Goal: Go to known website: Go to known website

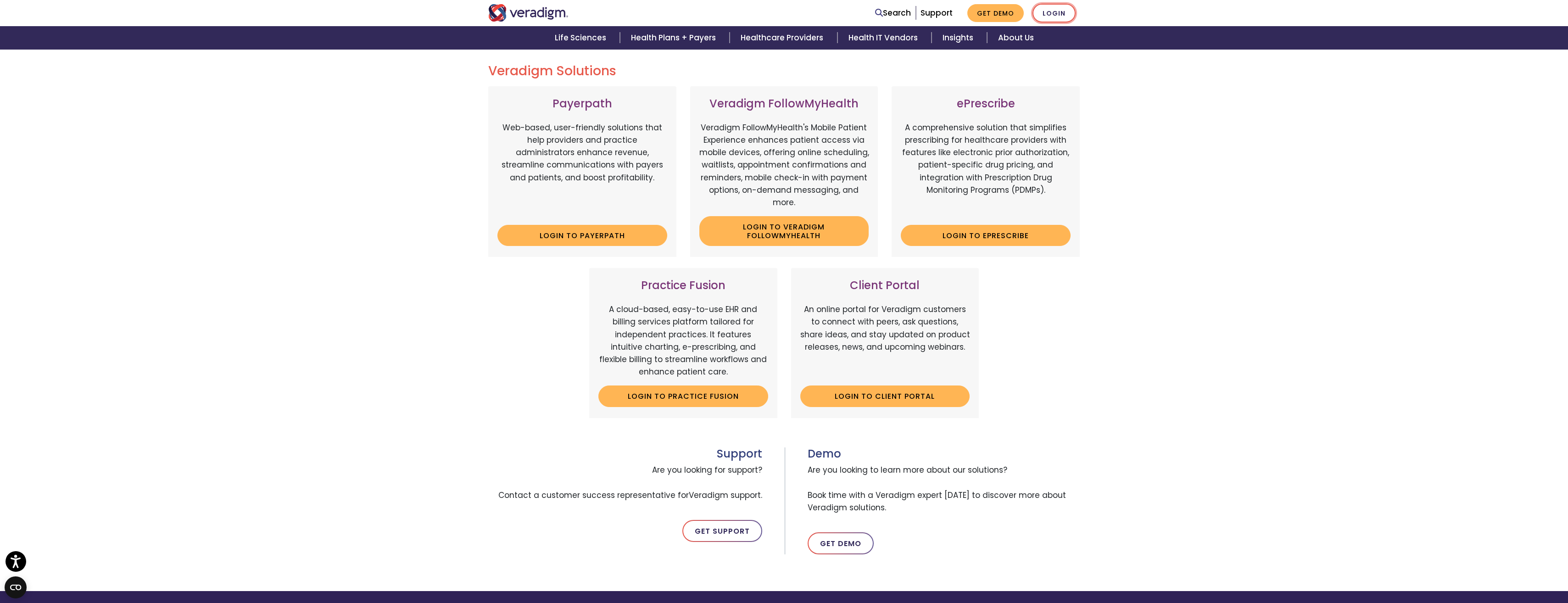
scroll to position [105, 0]
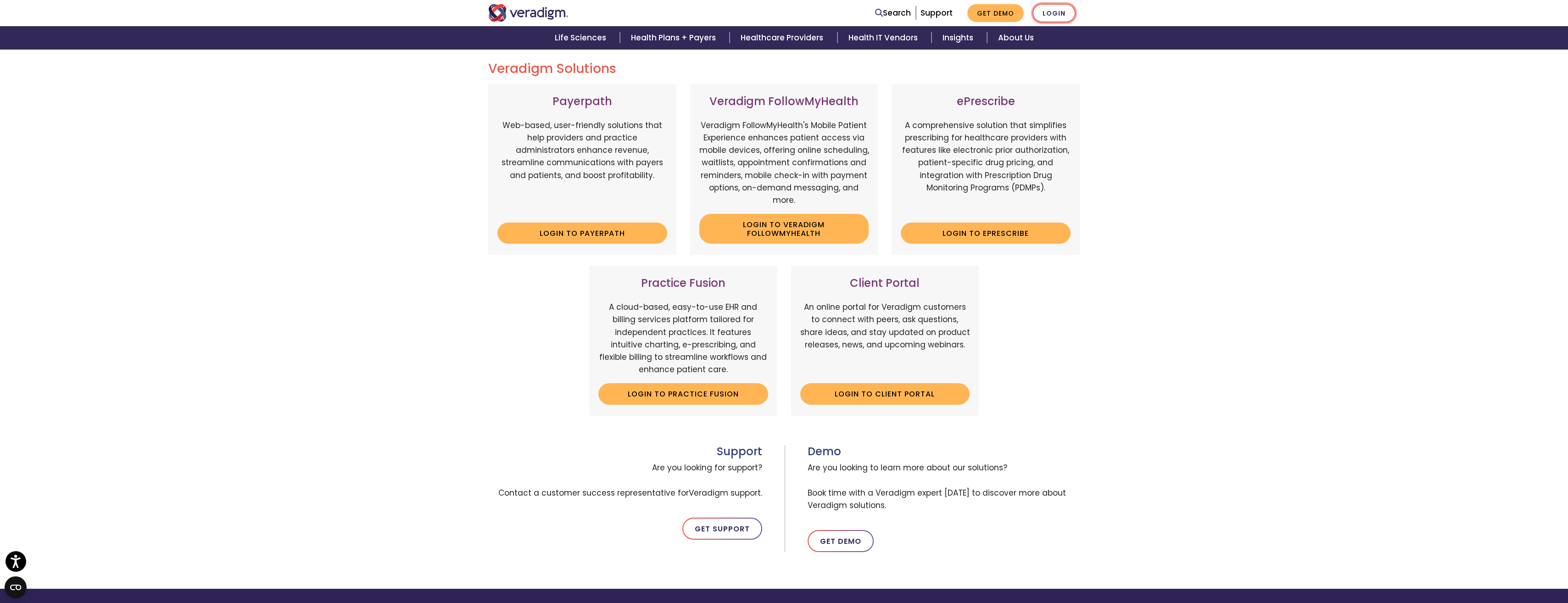
click at [1059, 13] on link "Login" at bounding box center [1054, 13] width 43 height 18
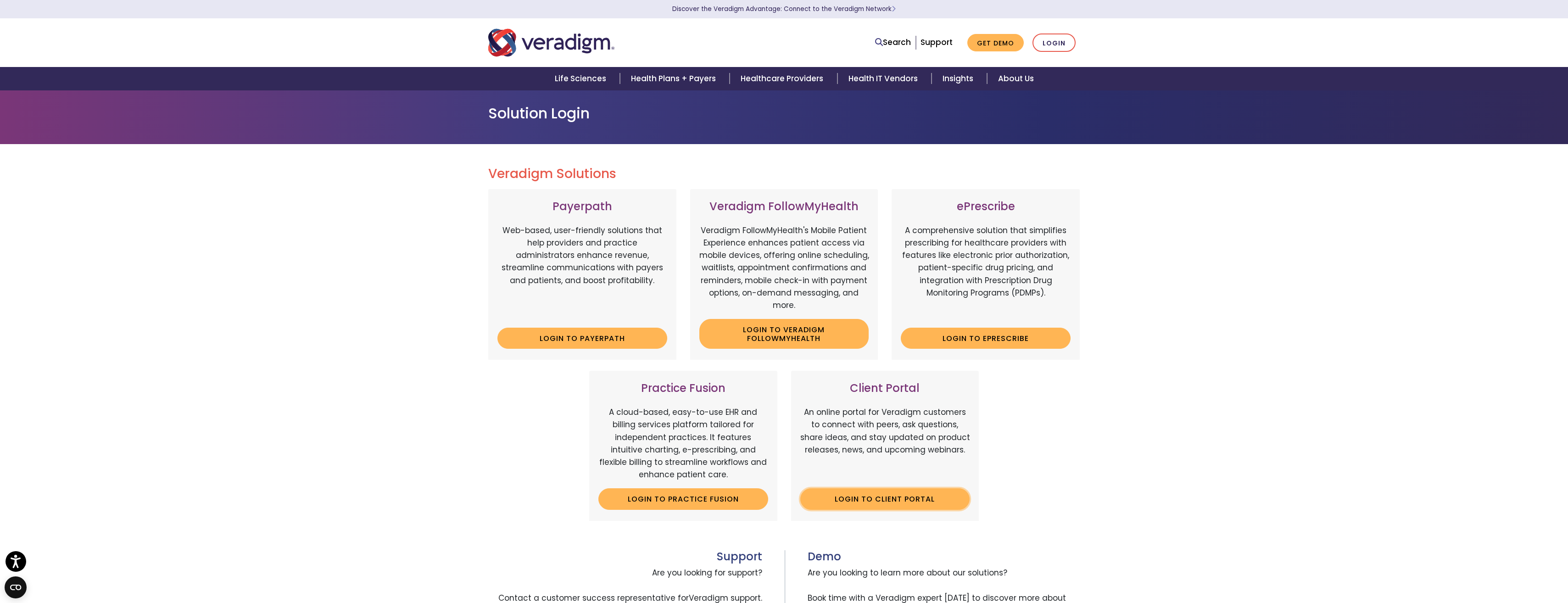
click at [911, 496] on link "Login to Client Portal" at bounding box center [885, 499] width 169 height 21
click at [907, 496] on link "Login to Client Portal" at bounding box center [885, 499] width 169 height 21
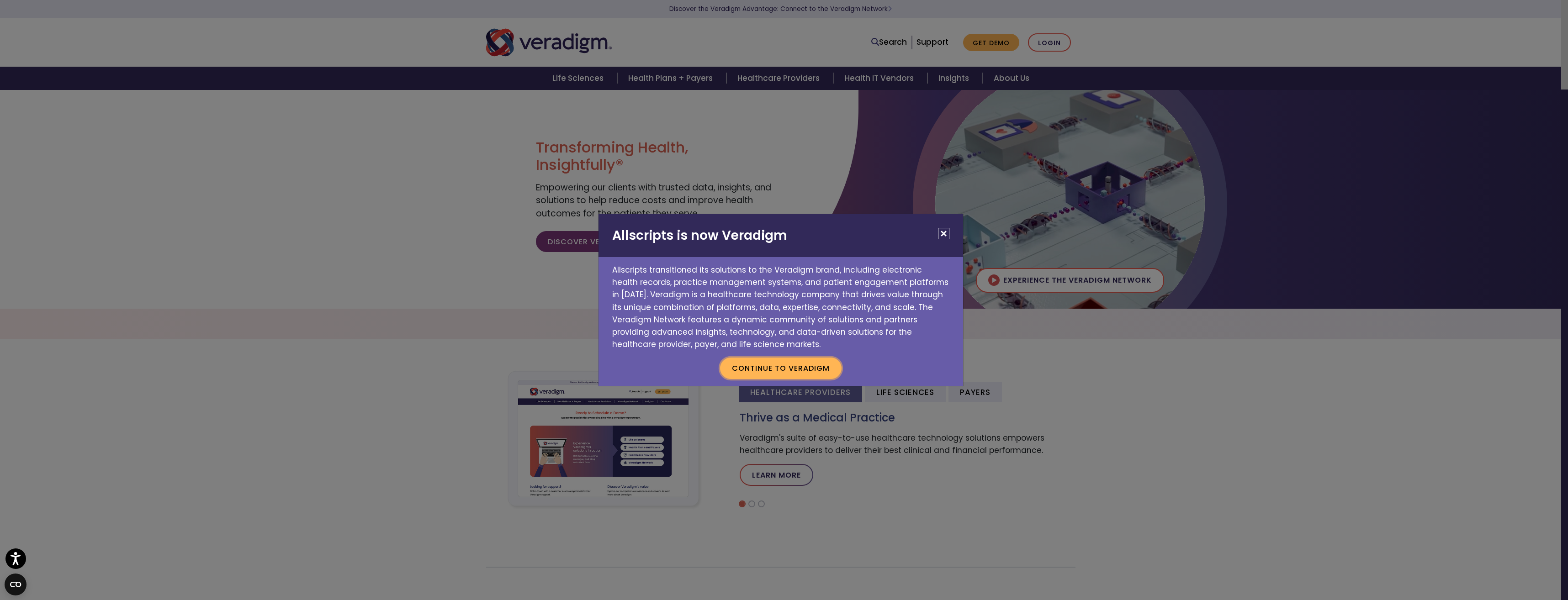
click at [782, 373] on button "Continue to Veradigm" at bounding box center [781, 367] width 122 height 21
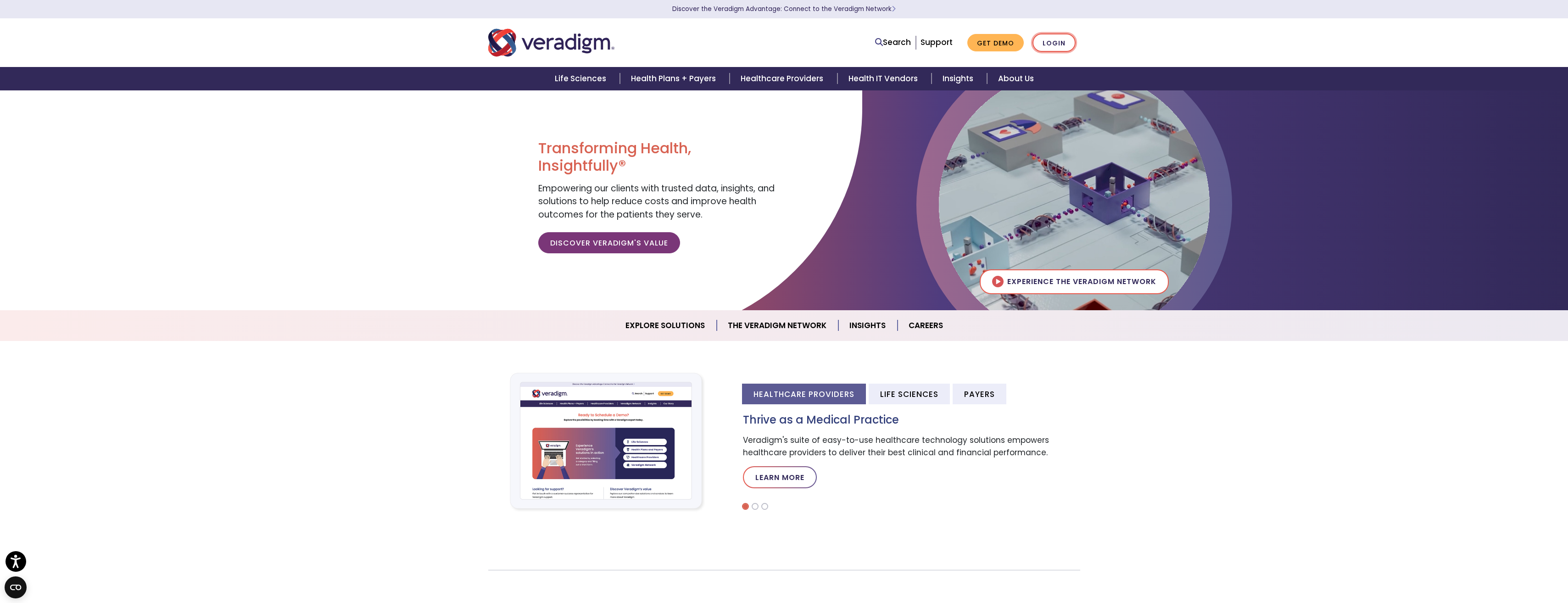
click at [1059, 42] on link "Login" at bounding box center [1054, 42] width 43 height 18
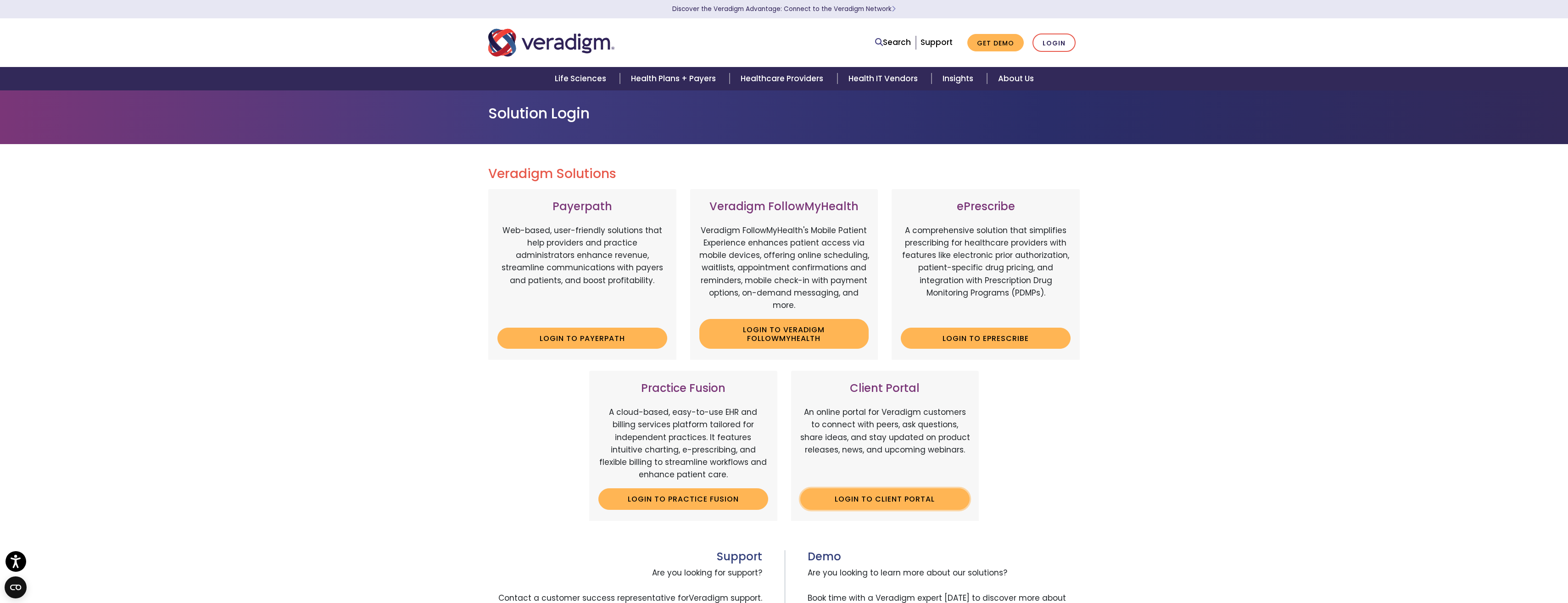
click at [927, 501] on link "Login to Client Portal" at bounding box center [885, 499] width 169 height 21
click at [1350, 304] on div "Veradigm Solutions Payerpath Web-based, user-friendly solutions that help provi…" at bounding box center [784, 419] width 1568 height 550
